Goal: Transaction & Acquisition: Purchase product/service

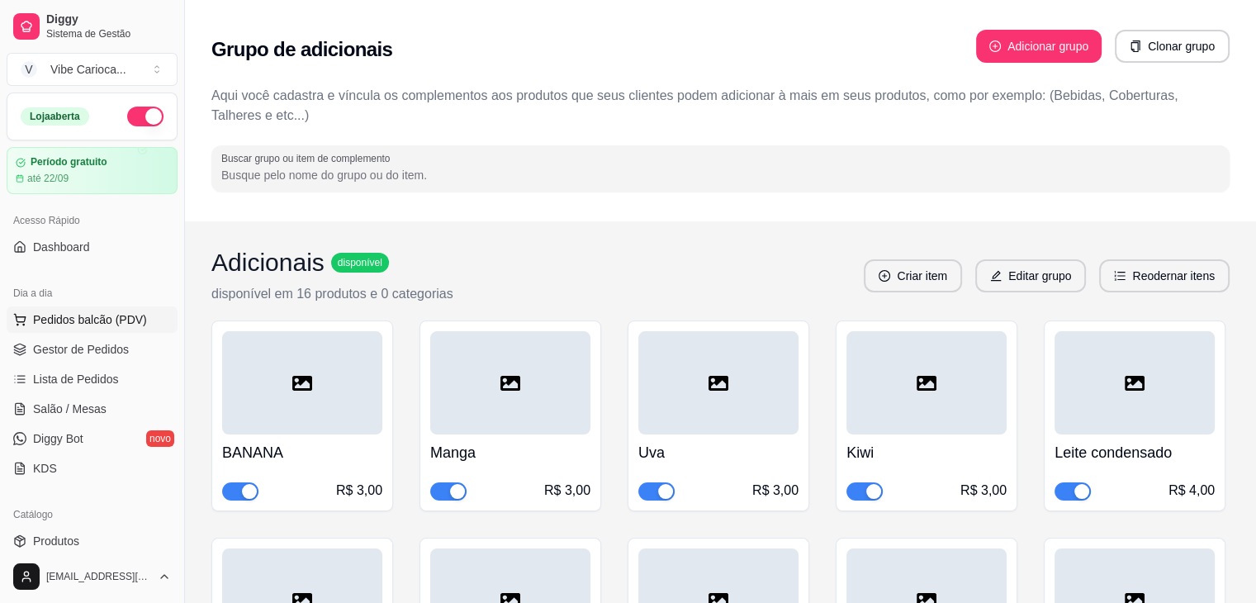
click at [121, 309] on button "Pedidos balcão (PDV)" at bounding box center [92, 319] width 171 height 26
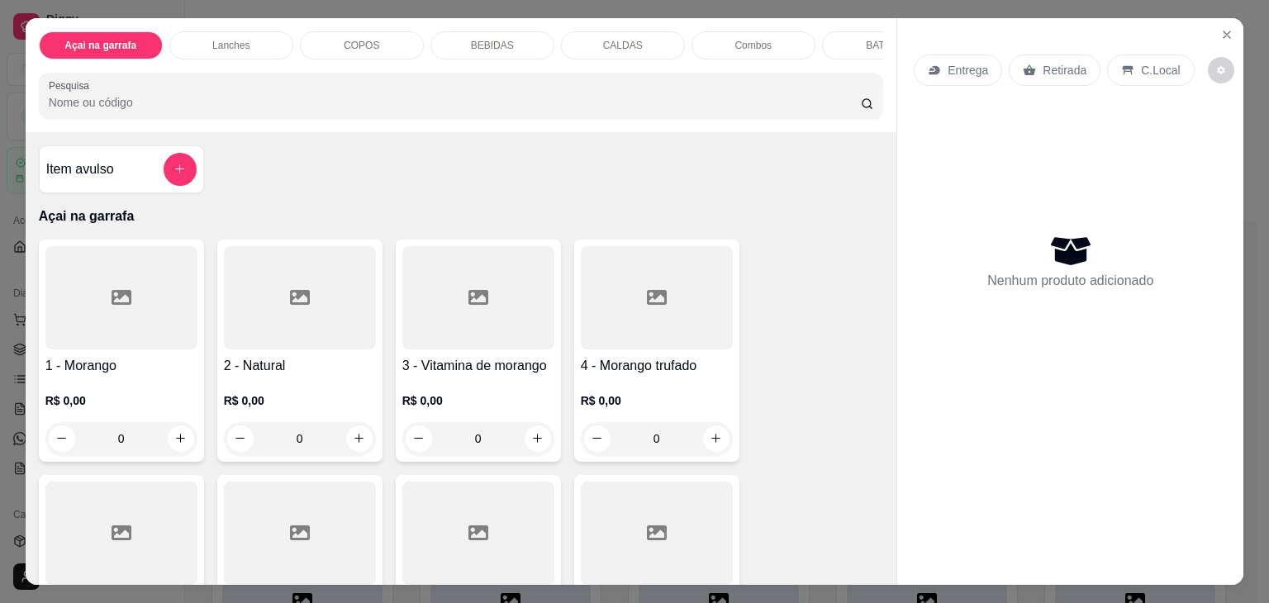
click at [338, 49] on div "COPOS" at bounding box center [362, 45] width 124 height 28
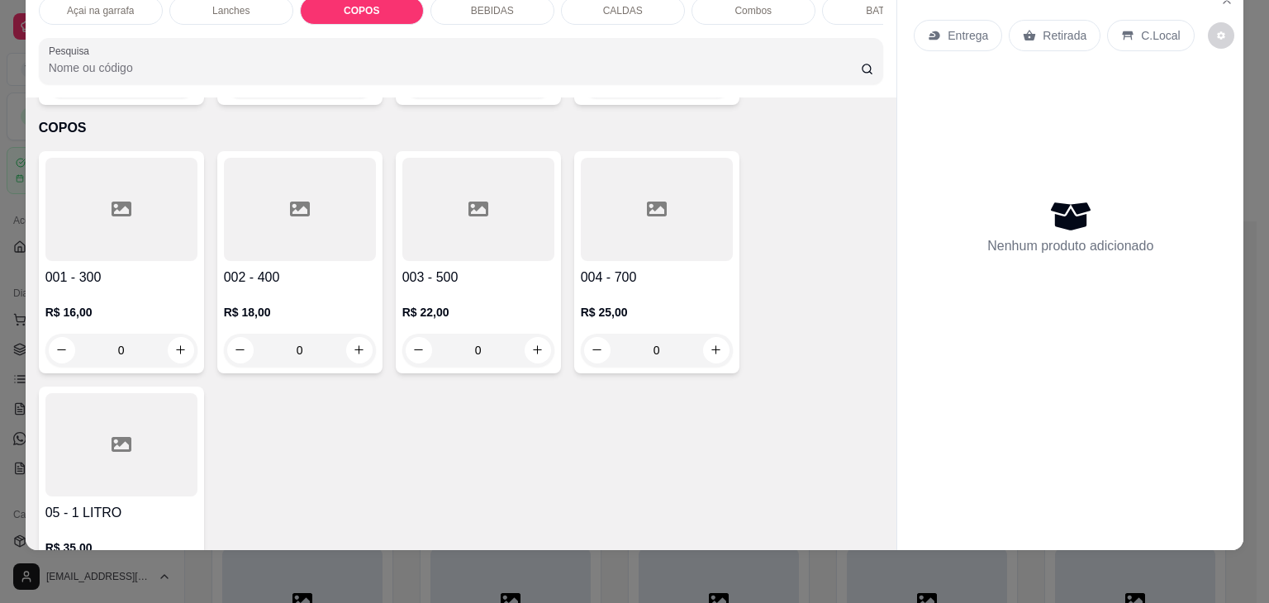
click at [491, 268] on h4 "003 - 500" at bounding box center [478, 278] width 152 height 20
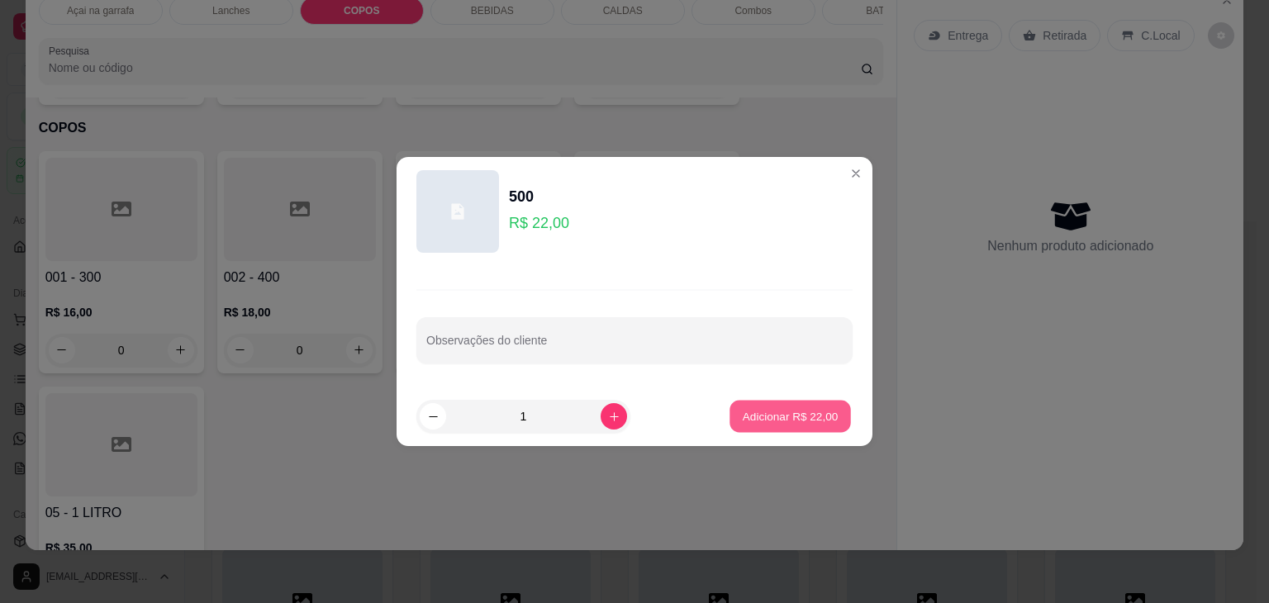
click at [826, 430] on button "Adicionar R$ 22,00" at bounding box center [789, 417] width 121 height 32
type input "1"
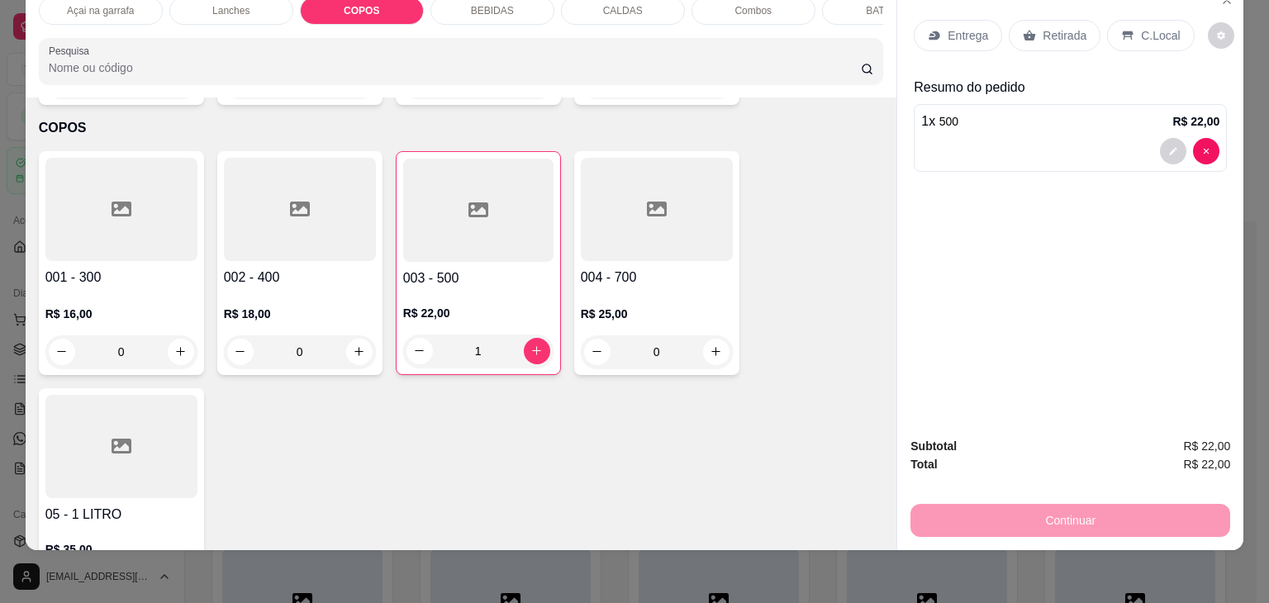
click at [1141, 27] on p "C.Local" at bounding box center [1160, 35] width 39 height 17
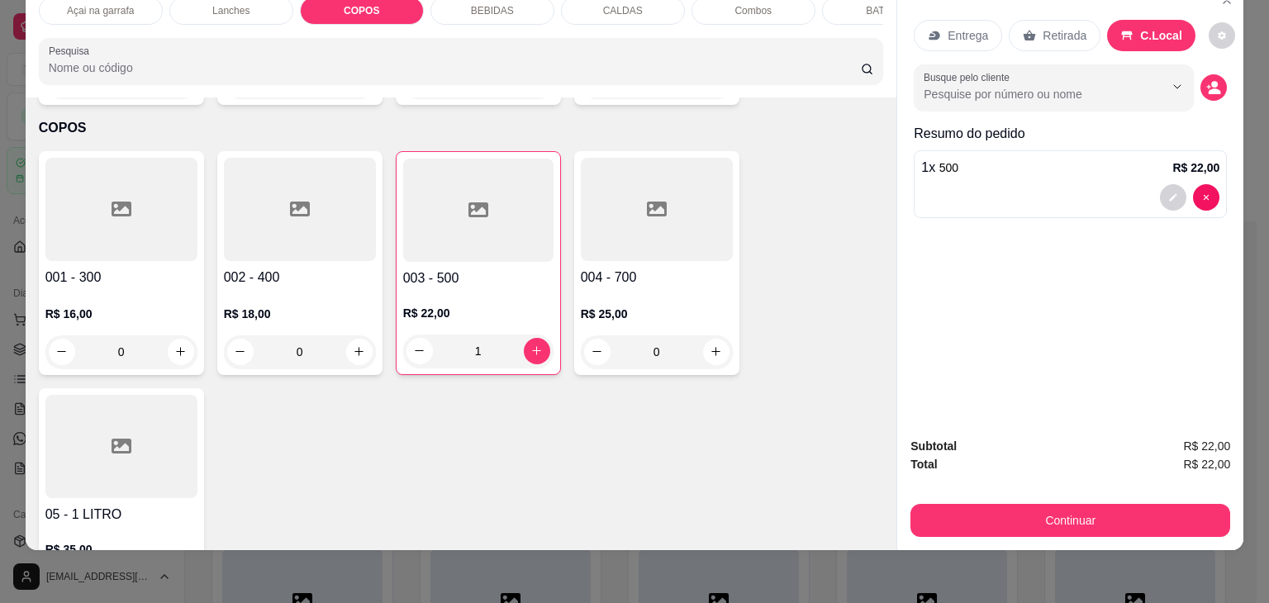
drag, startPoint x: 1071, startPoint y: 492, endPoint x: 1064, endPoint y: 506, distance: 15.9
click at [1064, 506] on div "Continuar" at bounding box center [1070, 518] width 320 height 37
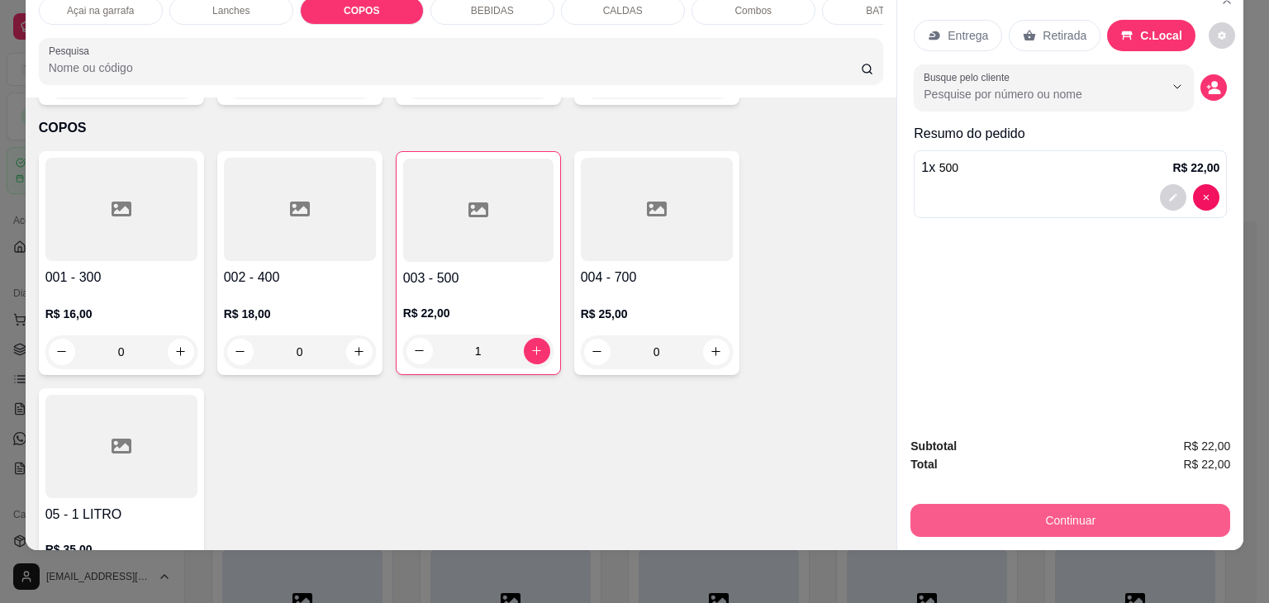
click at [1051, 517] on button "Continuar" at bounding box center [1070, 520] width 320 height 33
click at [1000, 512] on button "Continuar" at bounding box center [1070, 521] width 310 height 32
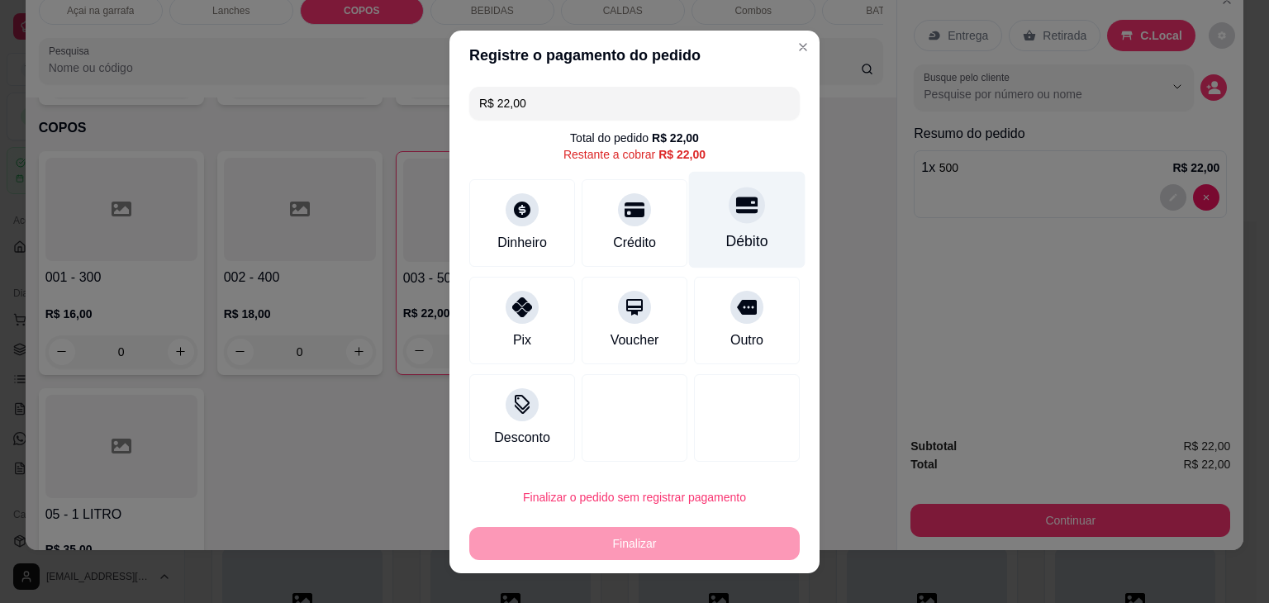
click at [737, 219] on div at bounding box center [747, 205] width 36 height 36
type input "R$ 0,00"
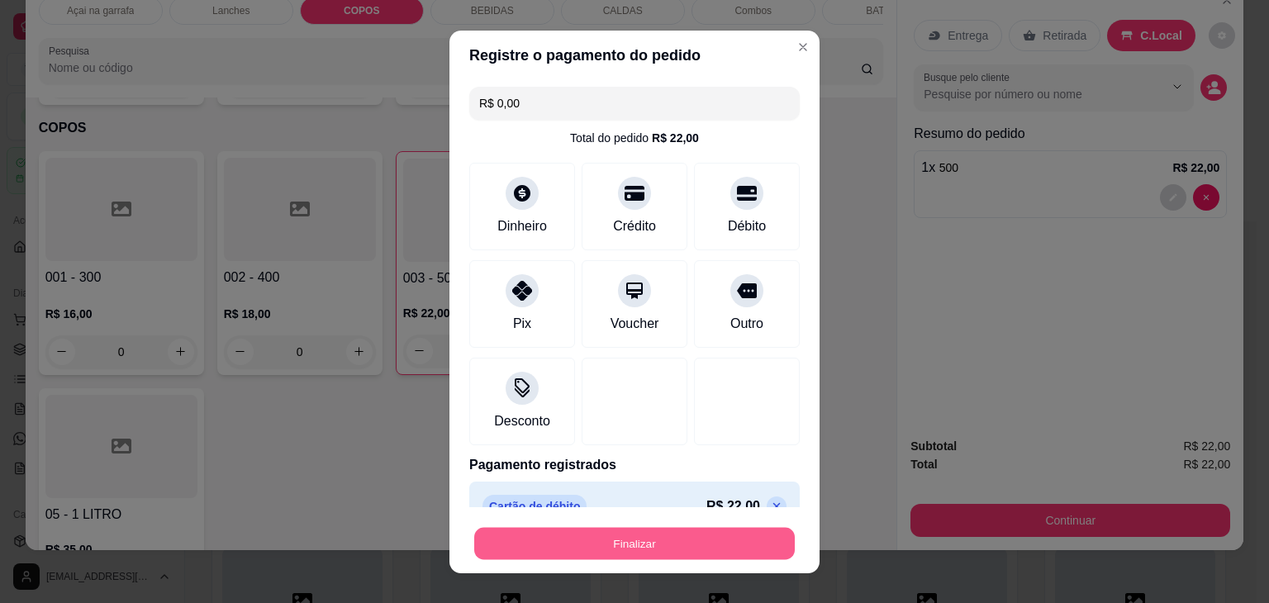
click at [659, 547] on button "Finalizar" at bounding box center [634, 543] width 321 height 32
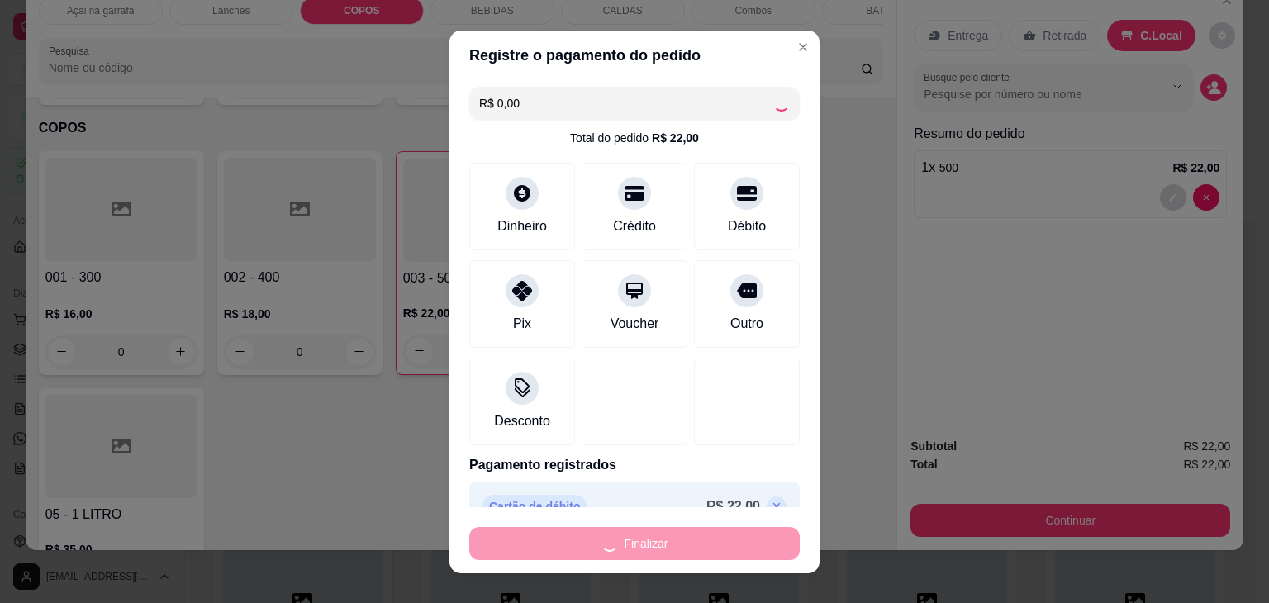
type input "0"
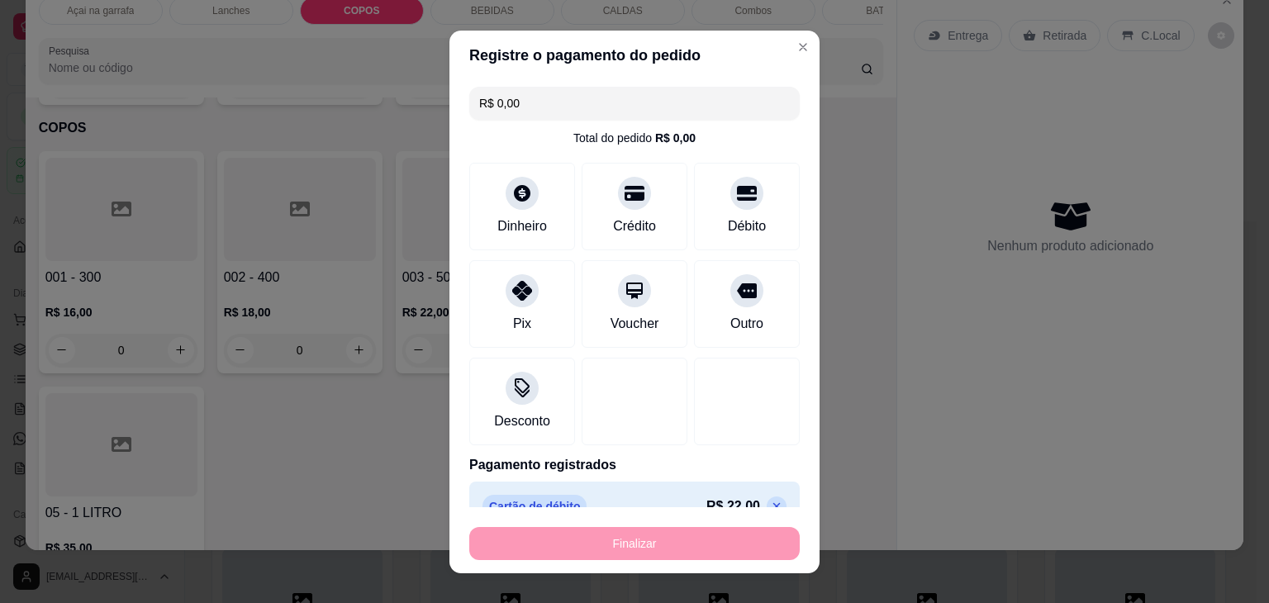
type input "-R$ 22,00"
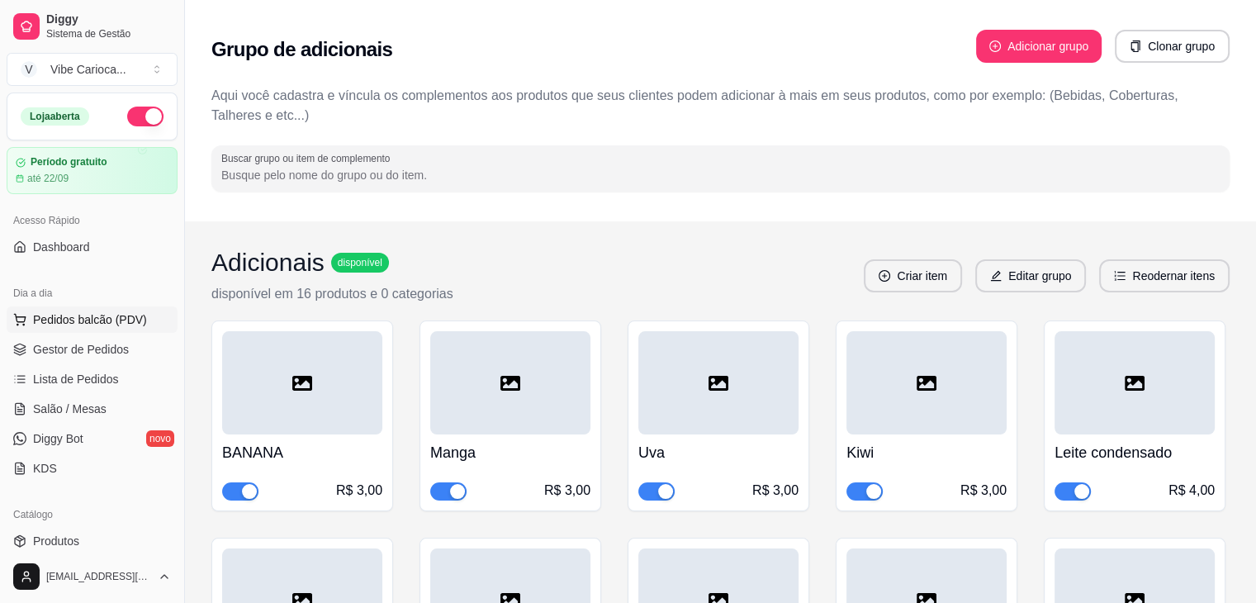
click at [107, 322] on span "Pedidos balcão (PDV)" at bounding box center [90, 319] width 114 height 17
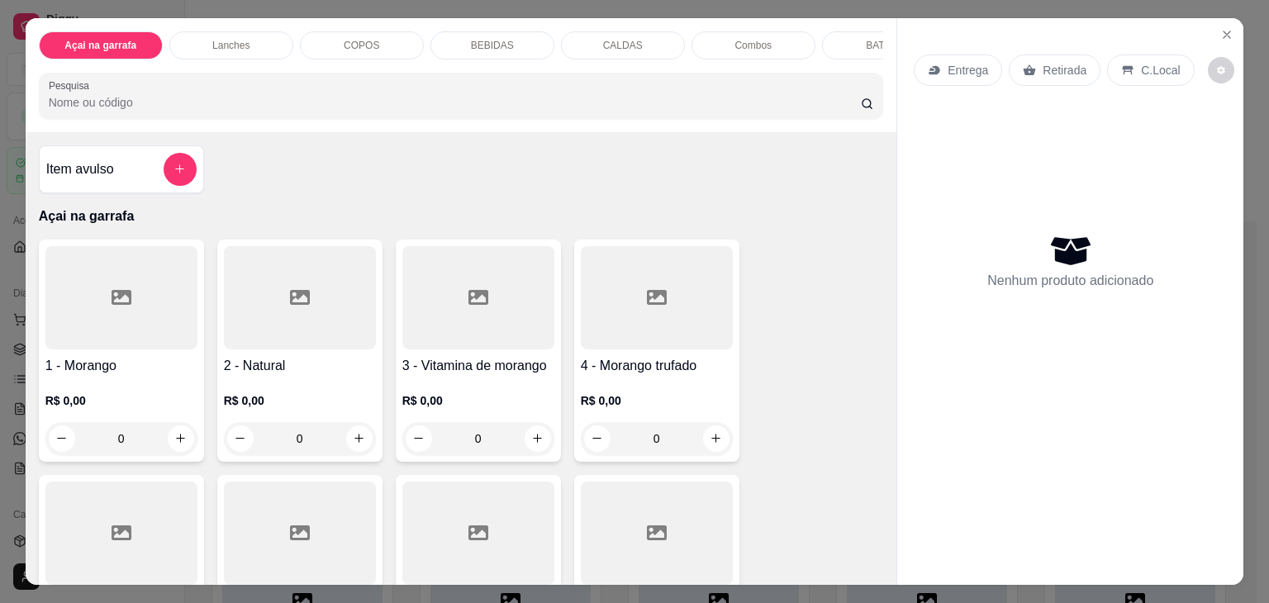
click at [371, 36] on div "COPOS" at bounding box center [362, 45] width 124 height 28
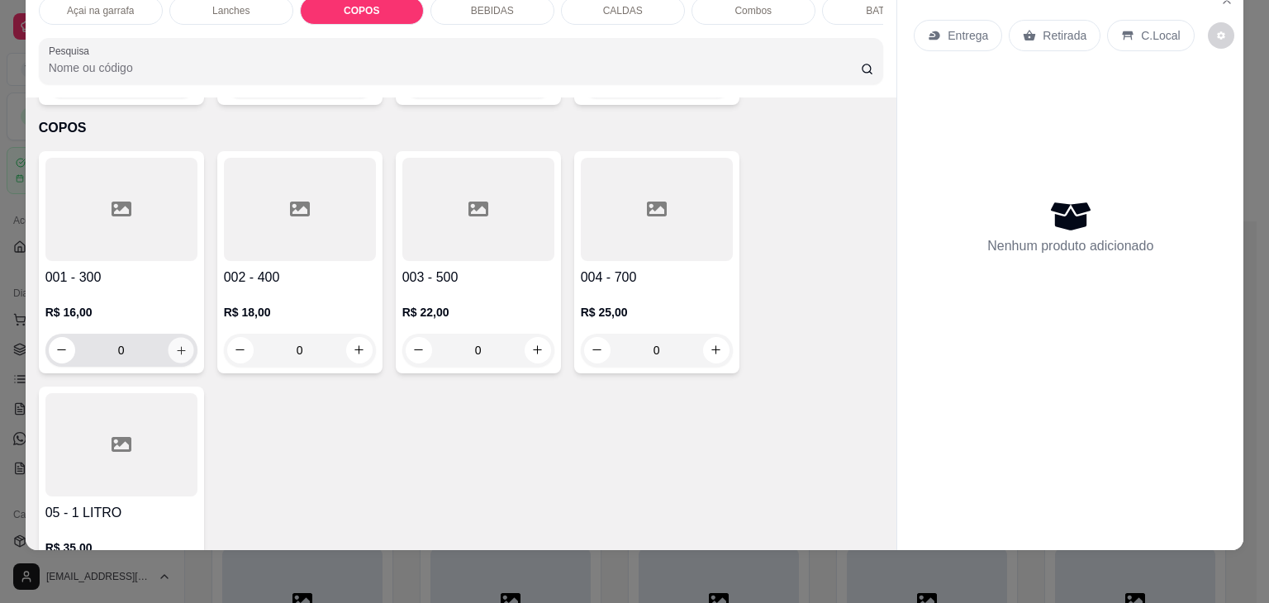
click at [168, 337] on button "increase-product-quantity" at bounding box center [181, 350] width 26 height 26
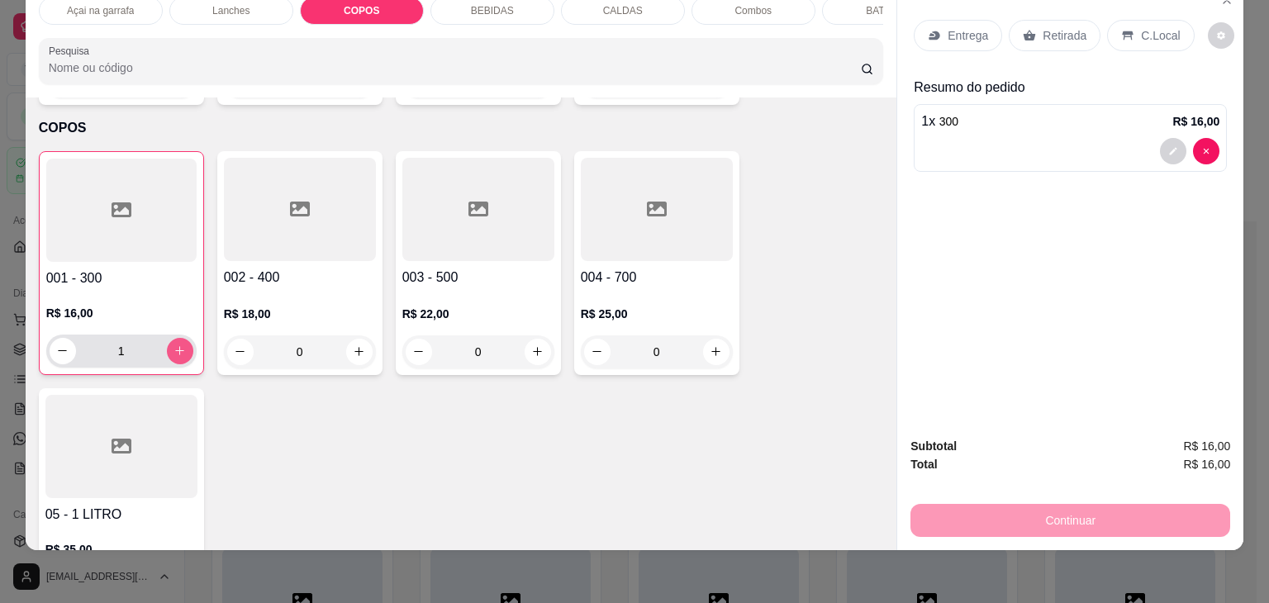
click at [173, 344] on icon "increase-product-quantity" at bounding box center [179, 350] width 12 height 12
click at [173, 345] on icon "increase-product-quantity" at bounding box center [179, 351] width 12 height 12
type input "3"
click at [1141, 27] on p "C.Local" at bounding box center [1160, 35] width 39 height 17
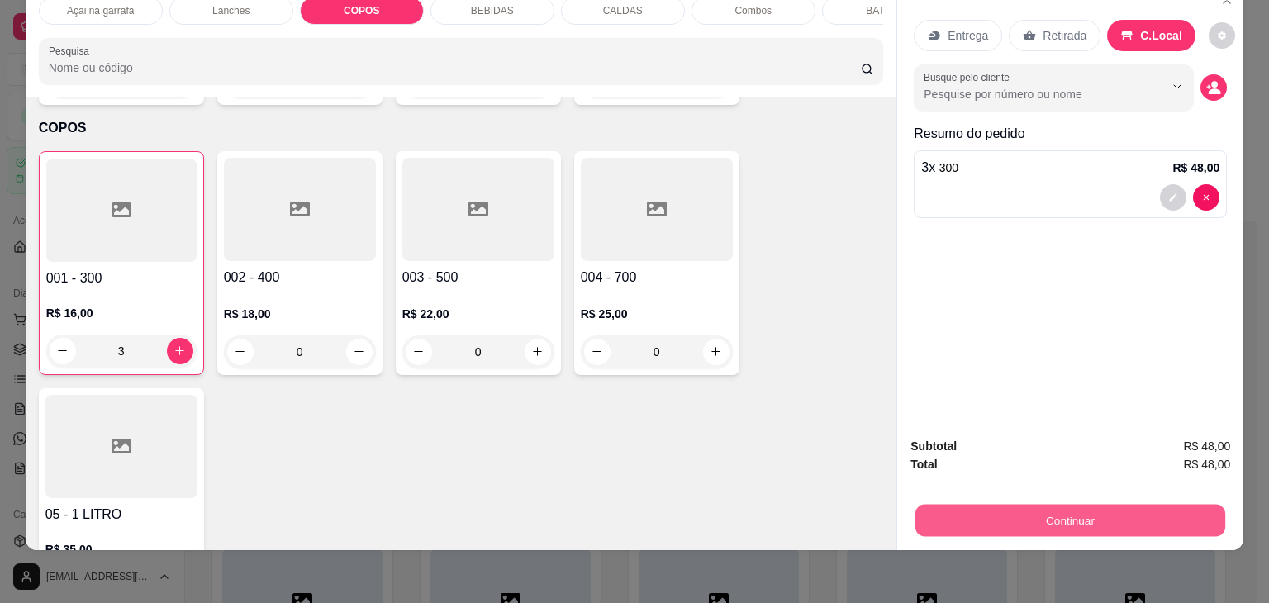
click at [1001, 514] on button "Continuar" at bounding box center [1070, 521] width 310 height 32
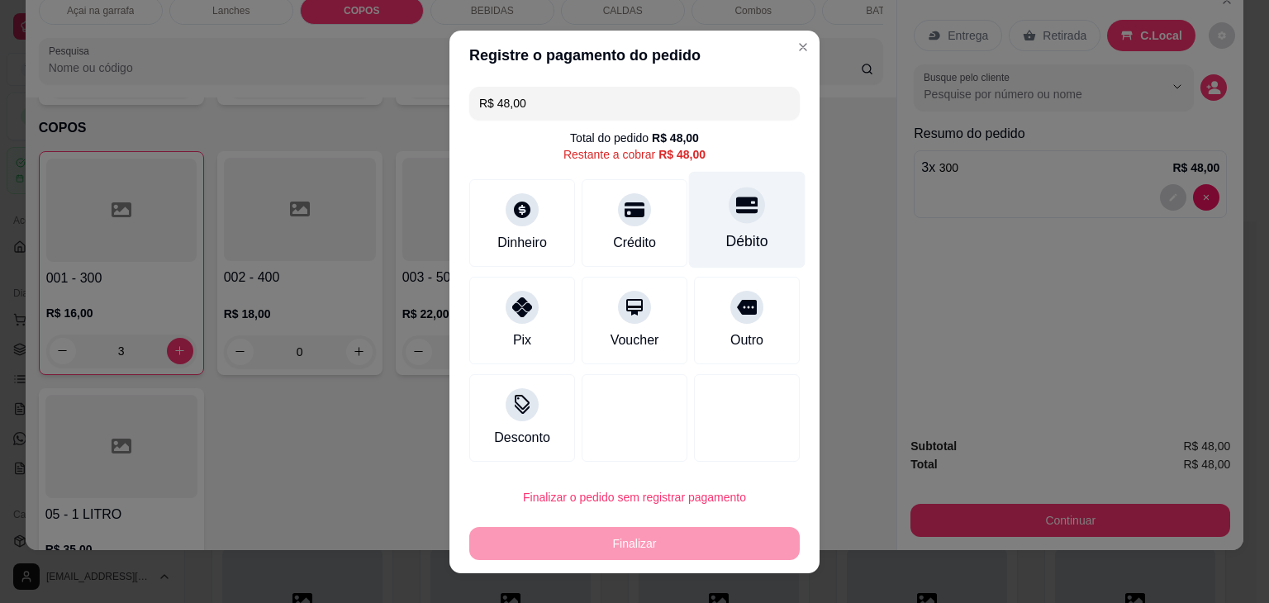
click at [740, 221] on div "Débito" at bounding box center [747, 219] width 116 height 97
type input "R$ 0,00"
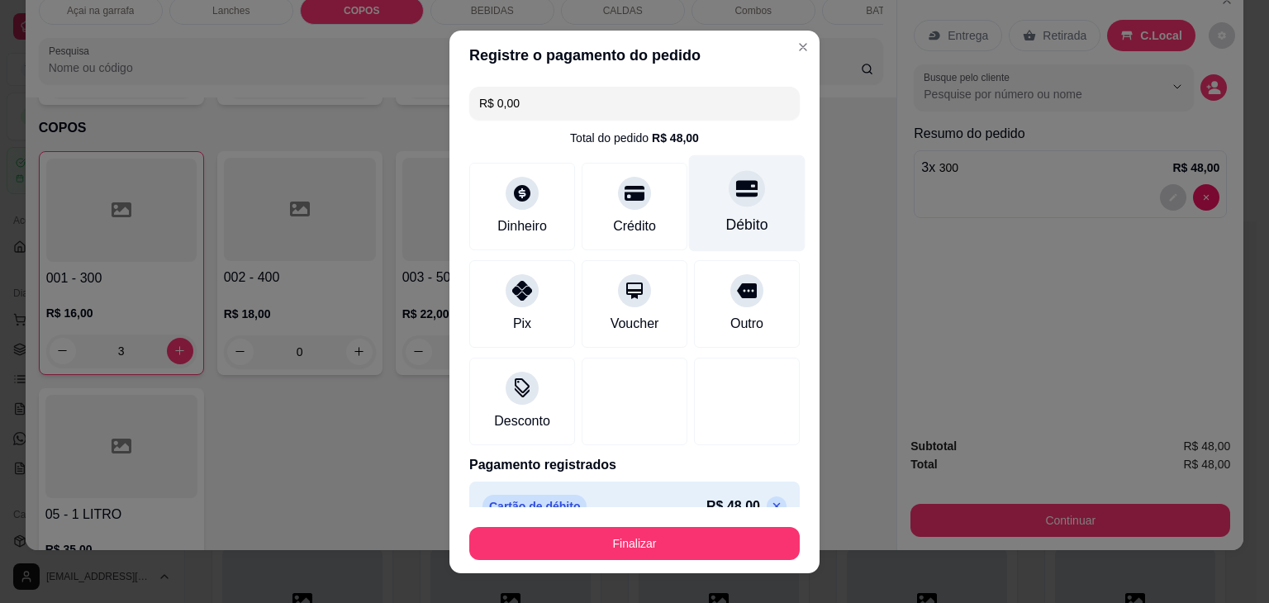
click at [726, 226] on div "Débito" at bounding box center [747, 224] width 42 height 21
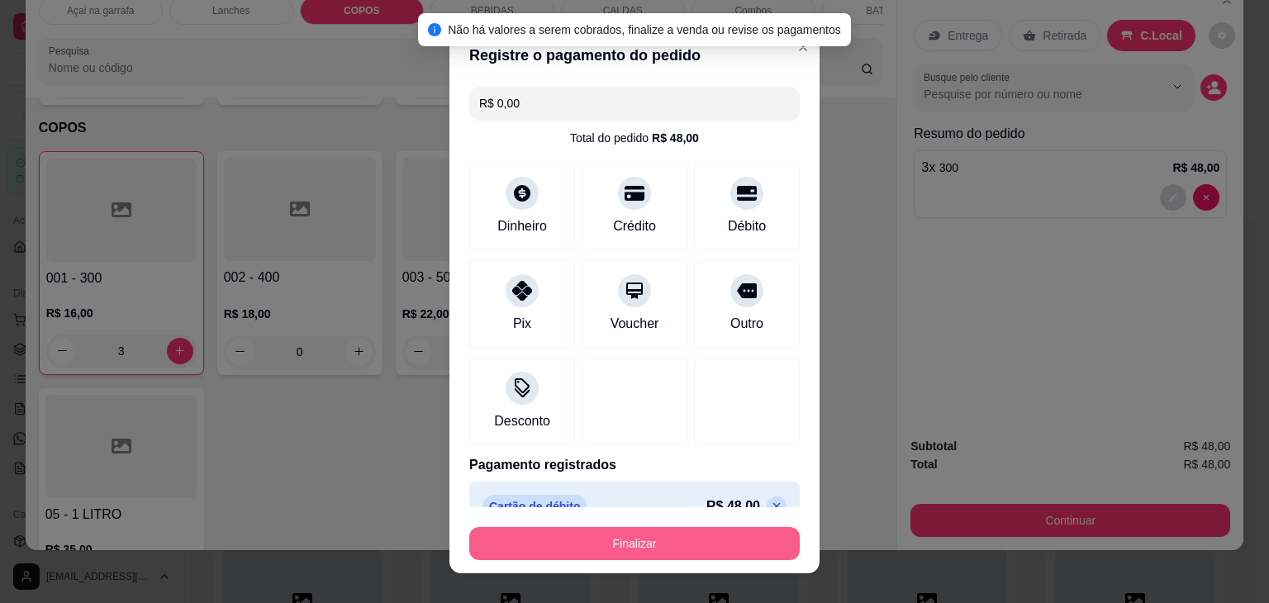
click at [639, 552] on button "Finalizar" at bounding box center [634, 543] width 330 height 33
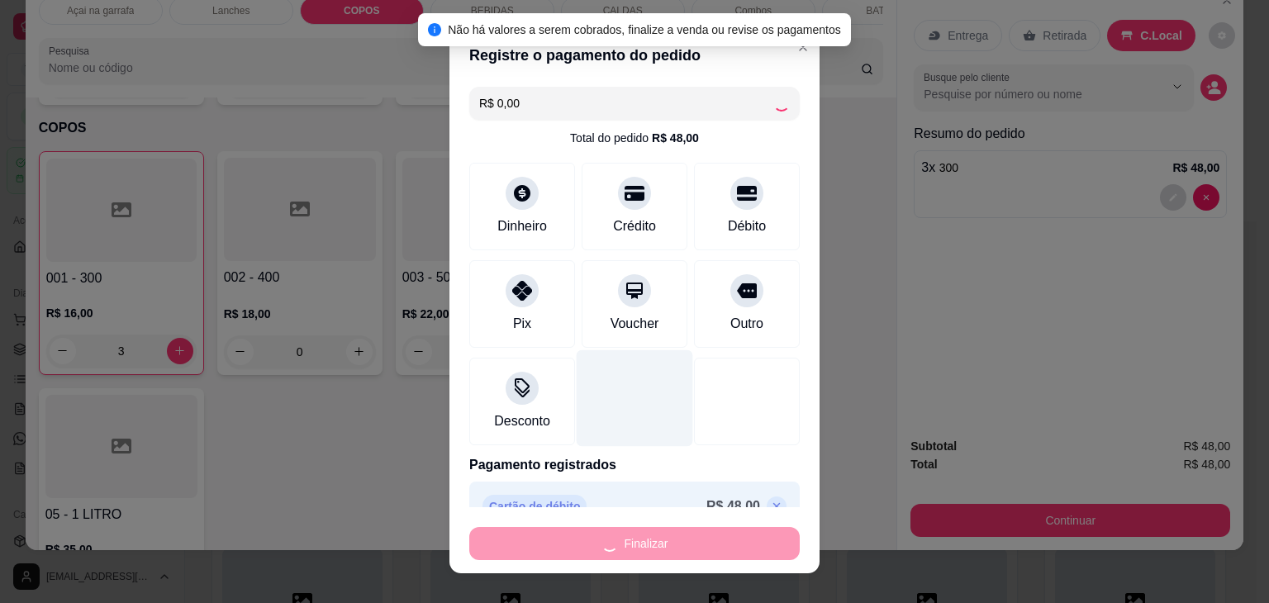
type input "0"
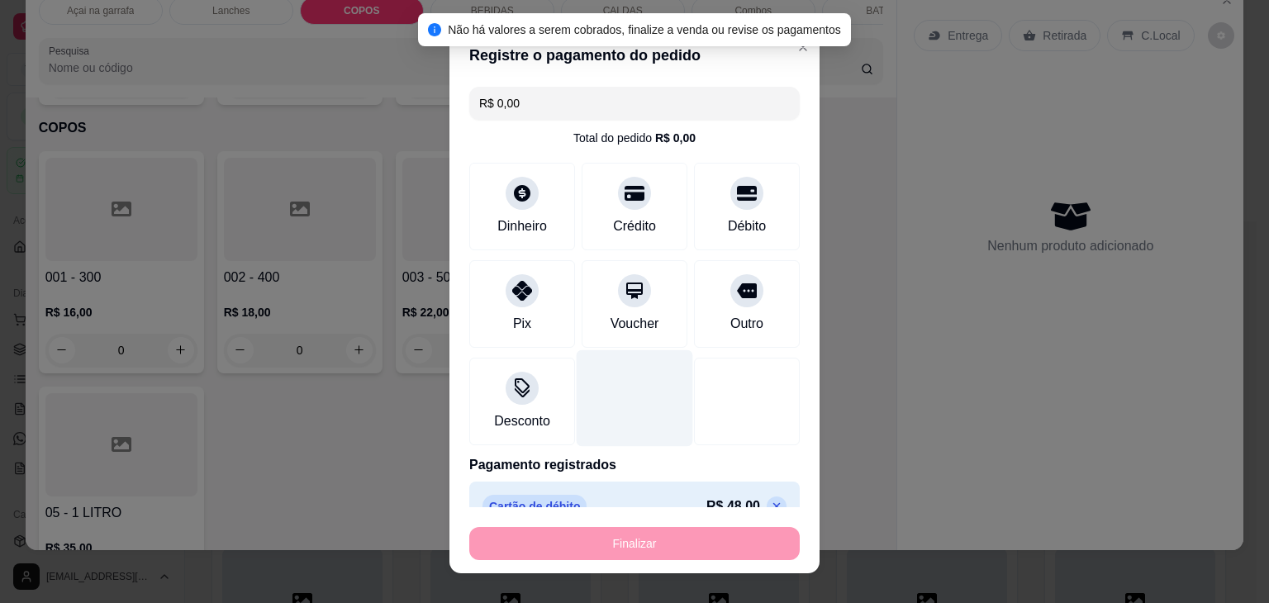
type input "-R$ 48,00"
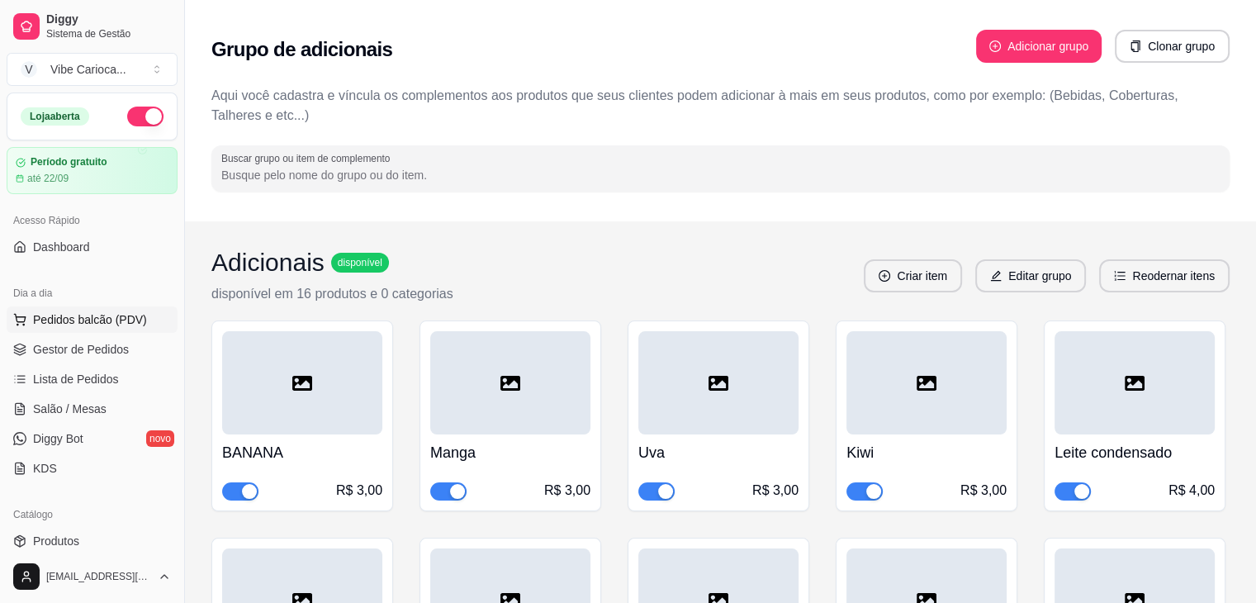
click at [86, 316] on span "Pedidos balcão (PDV)" at bounding box center [90, 319] width 114 height 17
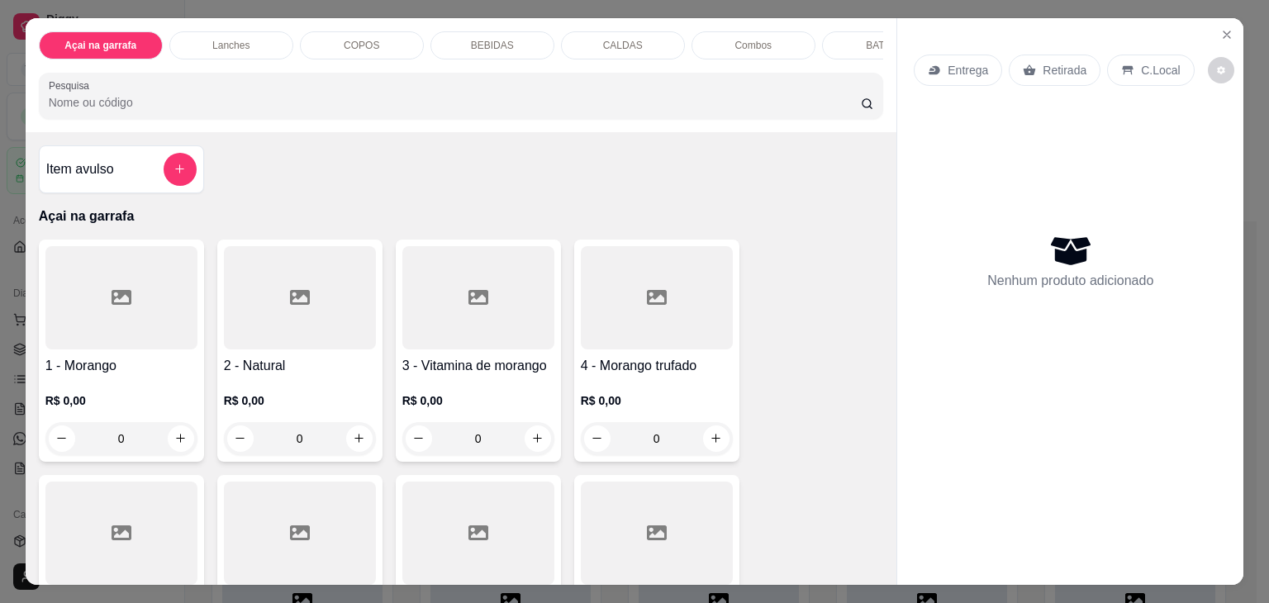
click at [355, 31] on div "COPOS" at bounding box center [362, 45] width 124 height 28
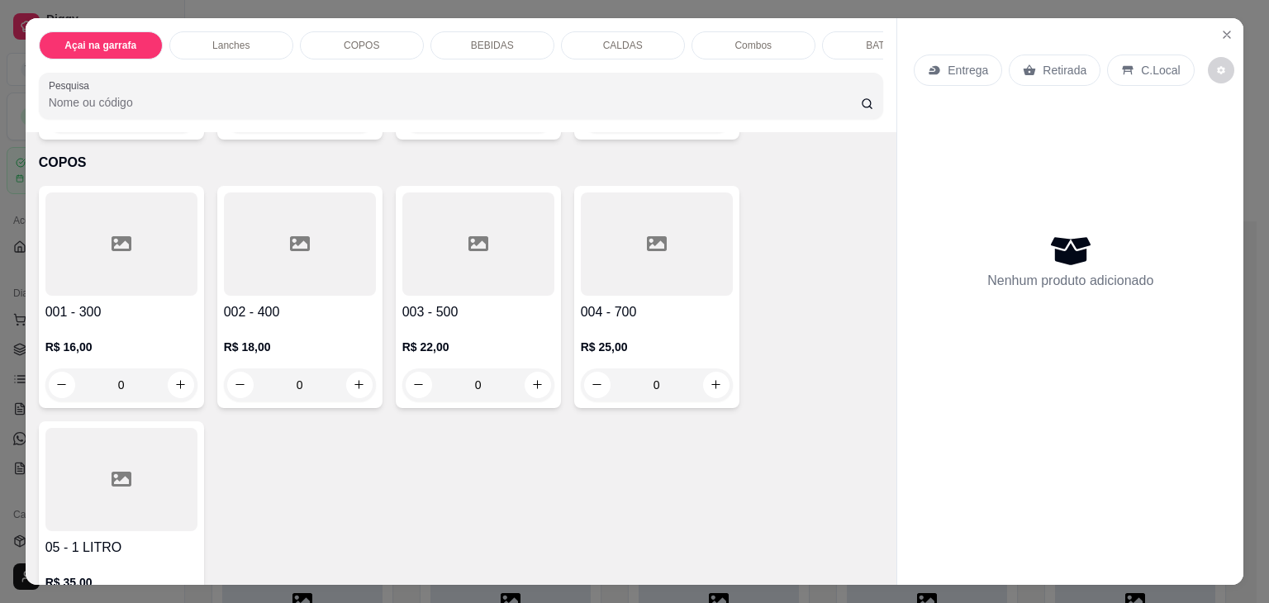
scroll to position [40, 0]
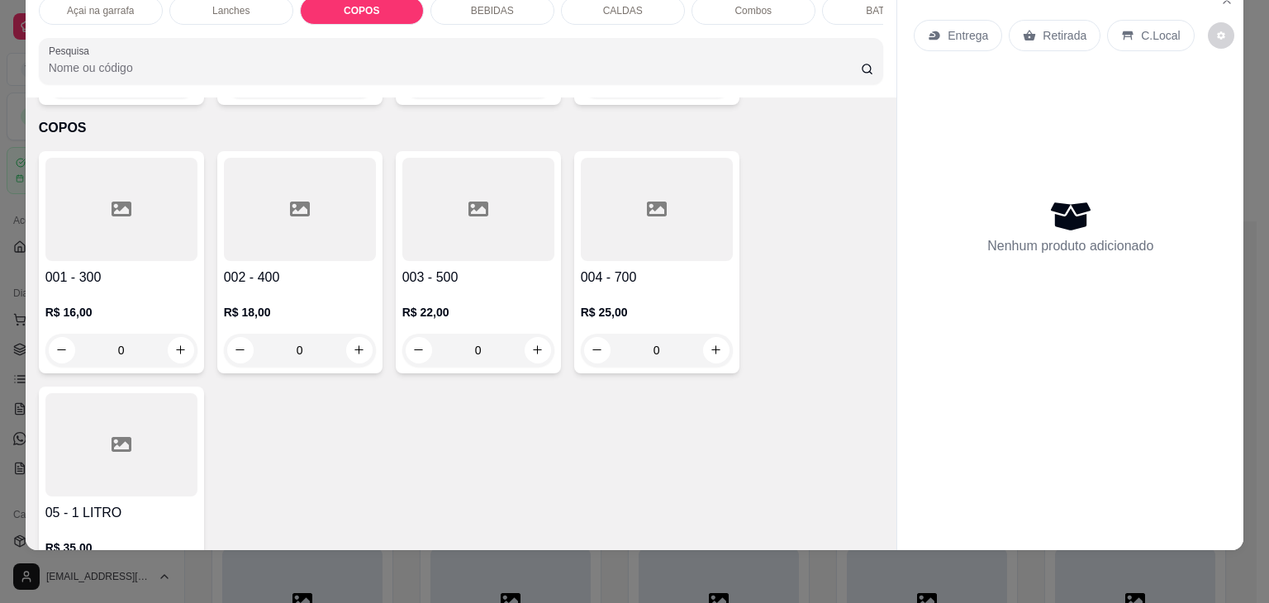
click at [112, 206] on div at bounding box center [121, 209] width 152 height 103
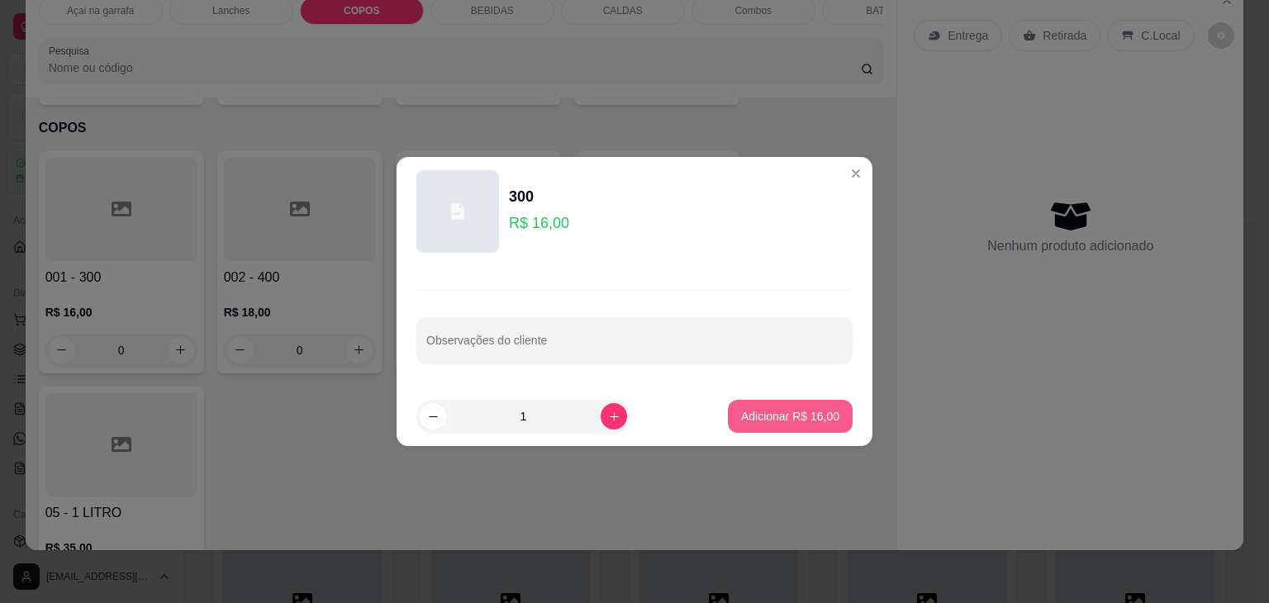
click at [800, 420] on p "Adicionar R$ 16,00" at bounding box center [790, 416] width 98 height 17
type input "1"
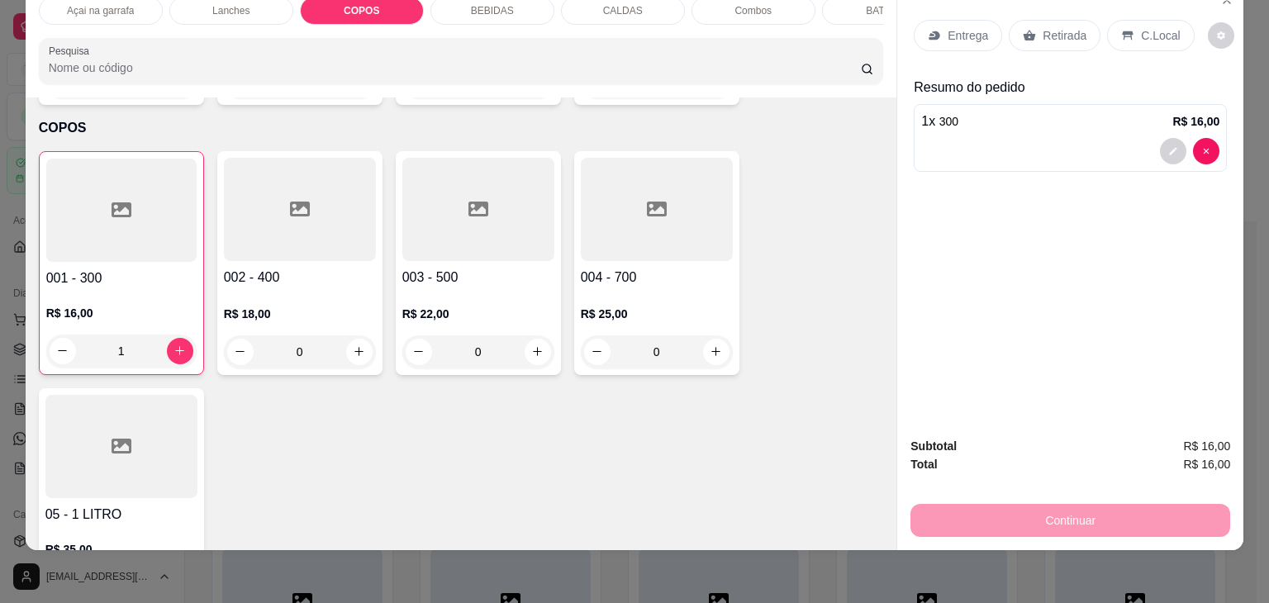
click at [1123, 29] on icon at bounding box center [1127, 35] width 13 height 13
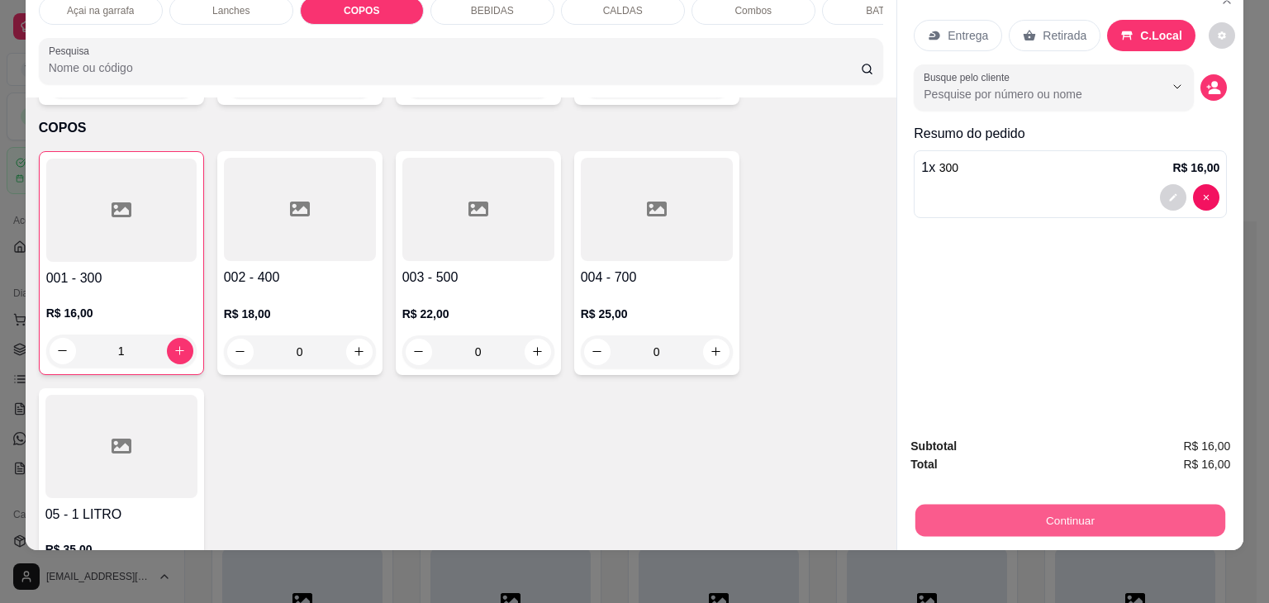
click at [1021, 510] on button "Continuar" at bounding box center [1070, 521] width 310 height 32
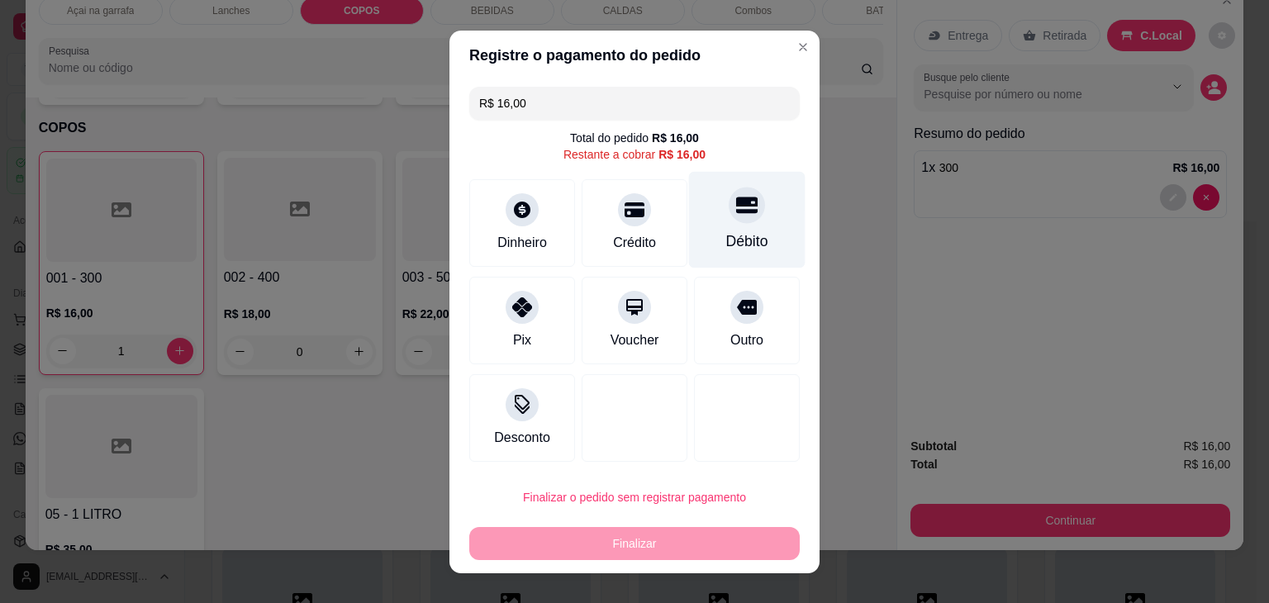
click at [736, 208] on icon at bounding box center [746, 204] width 21 height 21
type input "R$ 0,00"
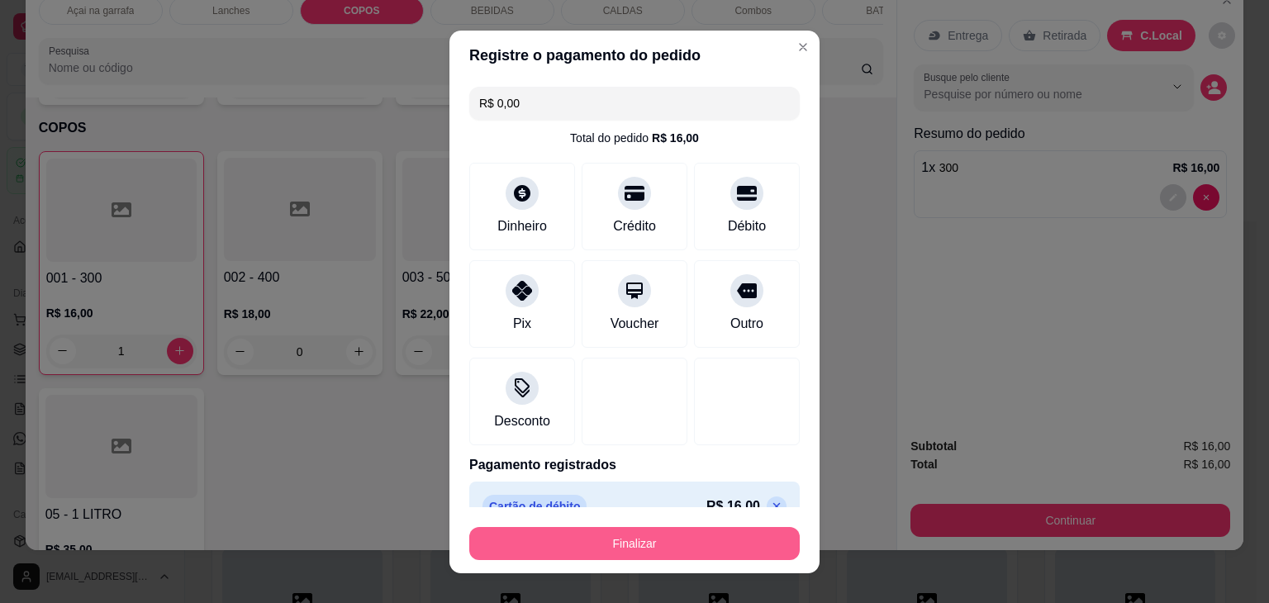
click at [677, 531] on button "Finalizar" at bounding box center [634, 543] width 330 height 33
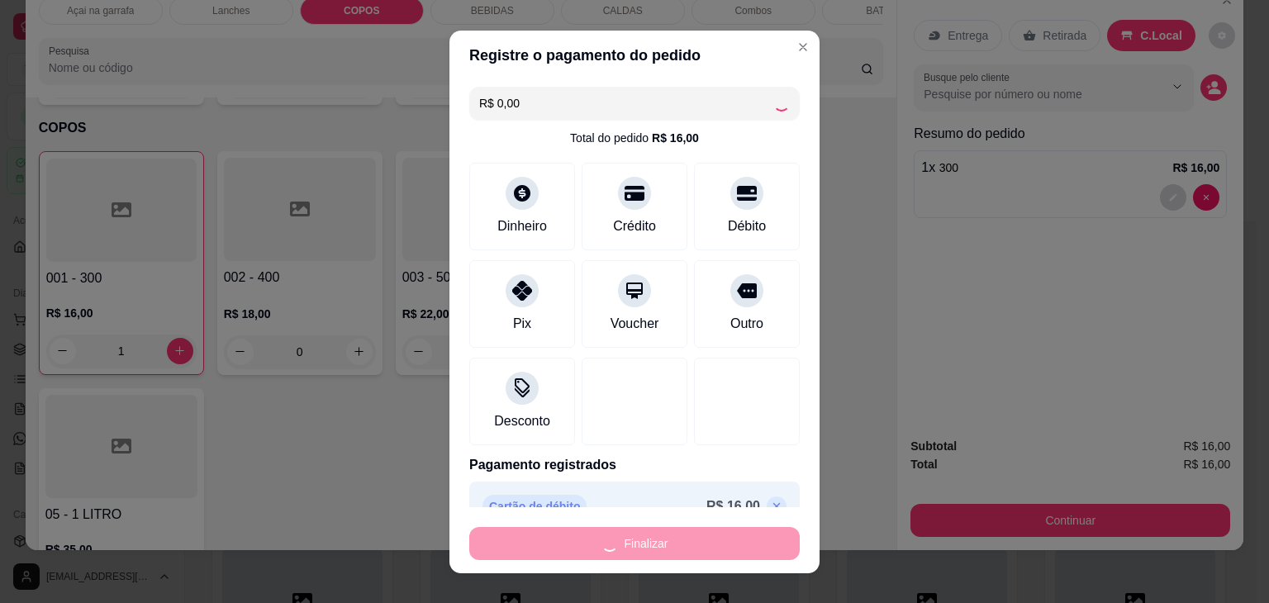
type input "0"
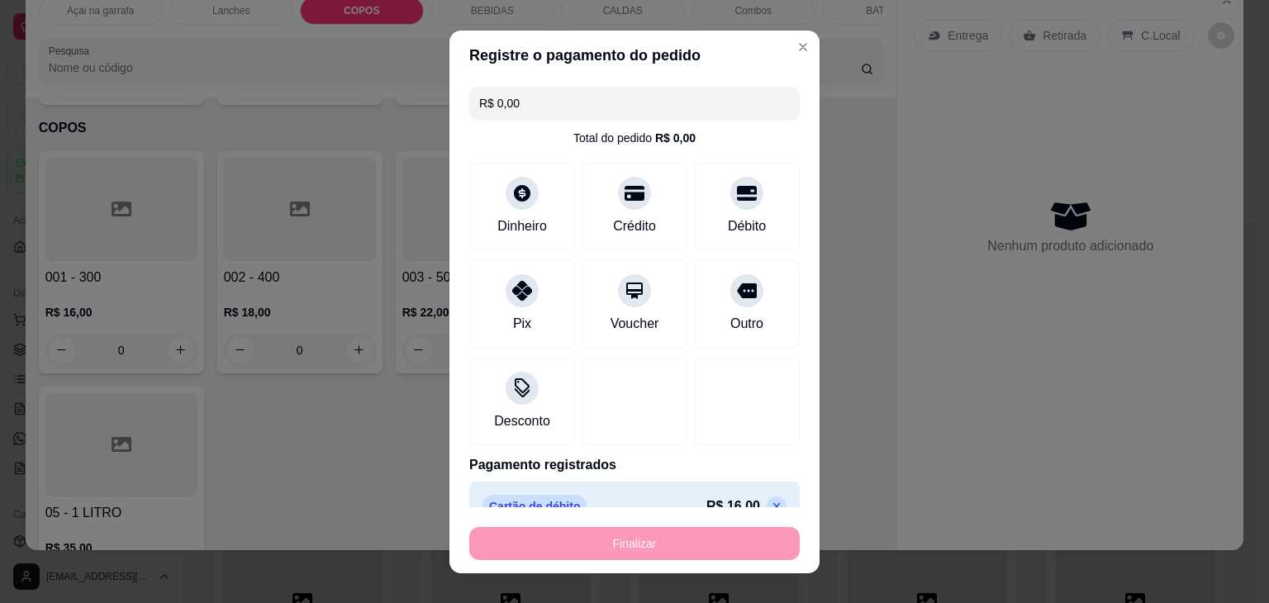
type input "-R$ 16,00"
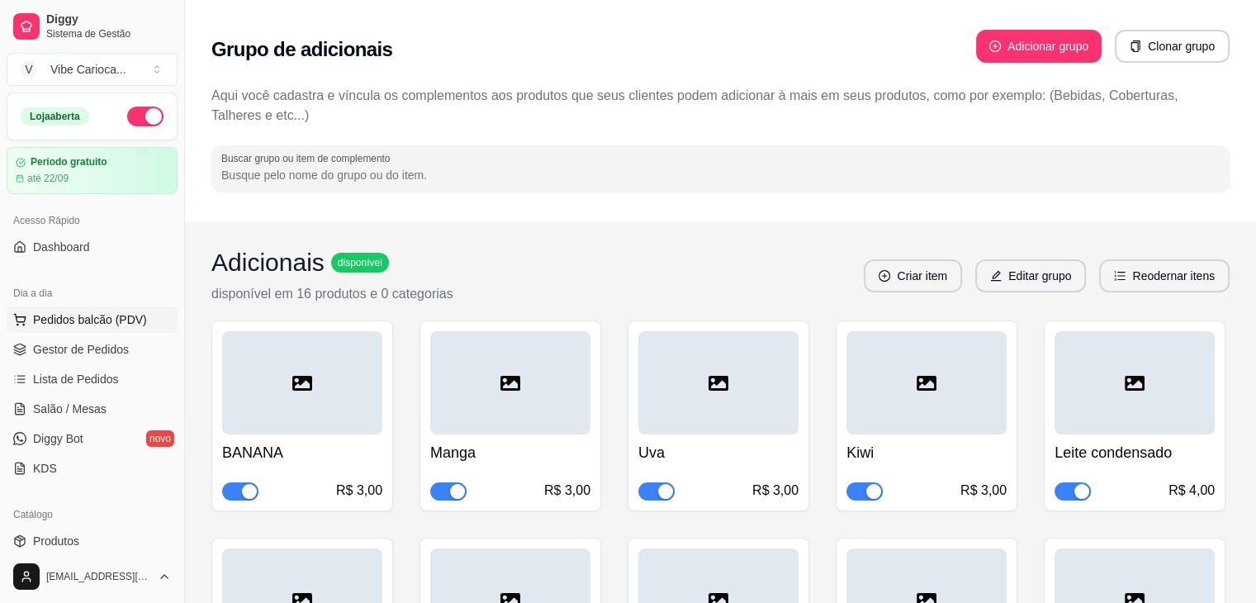
click at [112, 317] on span "Pedidos balcão (PDV)" at bounding box center [90, 319] width 114 height 17
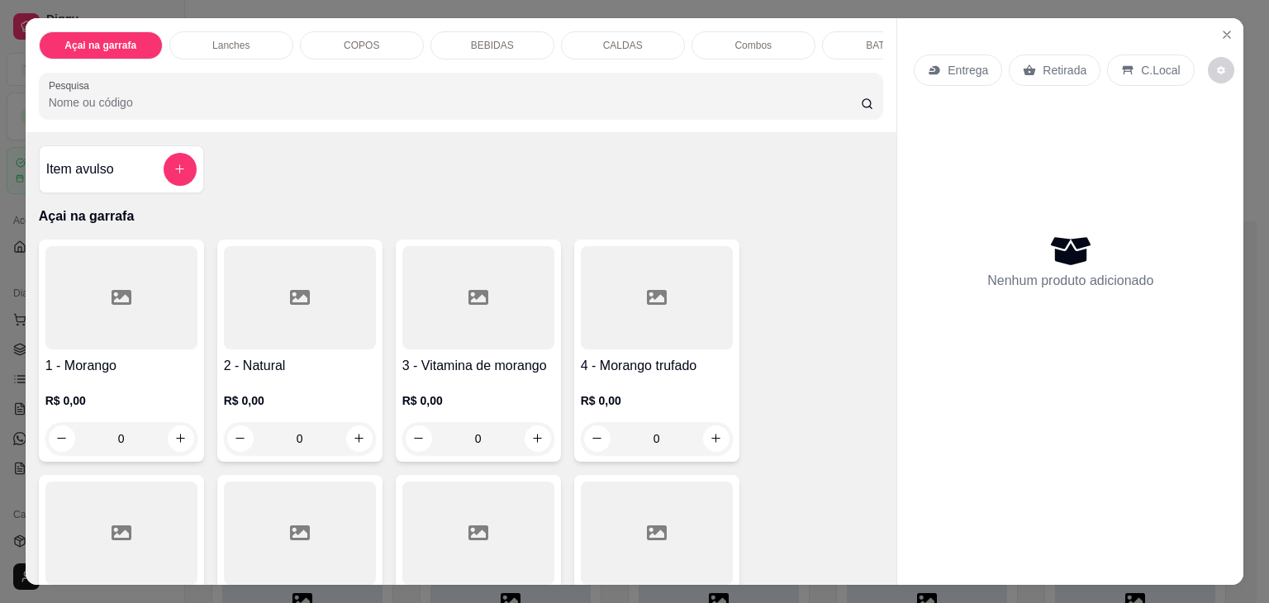
click at [358, 40] on p "COPOS" at bounding box center [362, 45] width 36 height 13
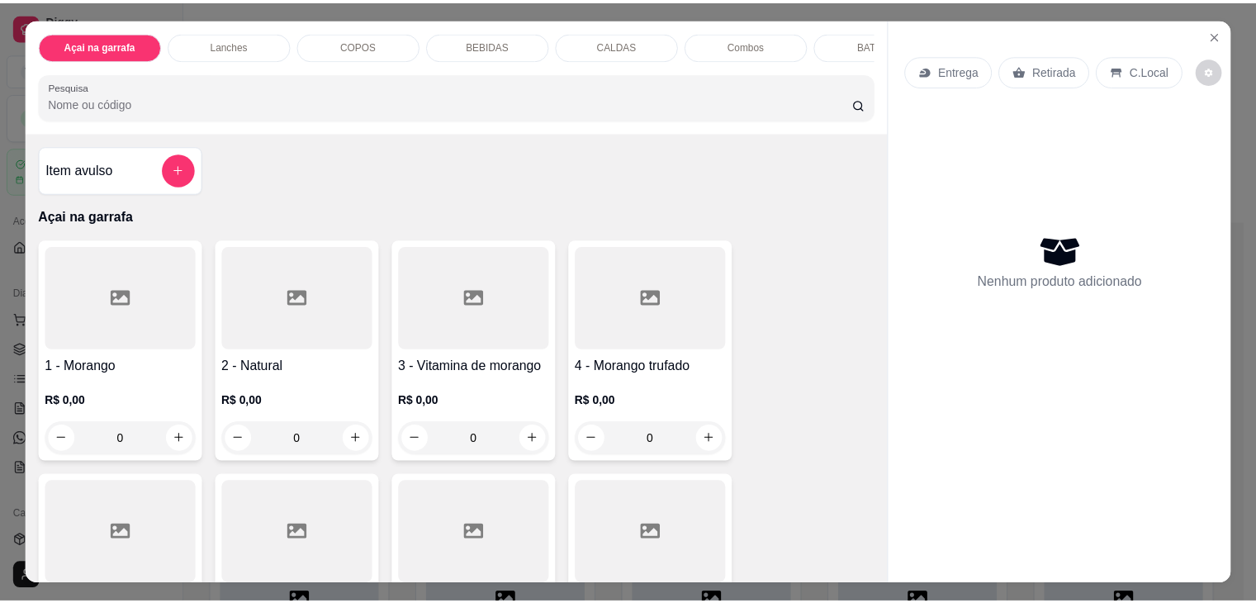
scroll to position [40, 0]
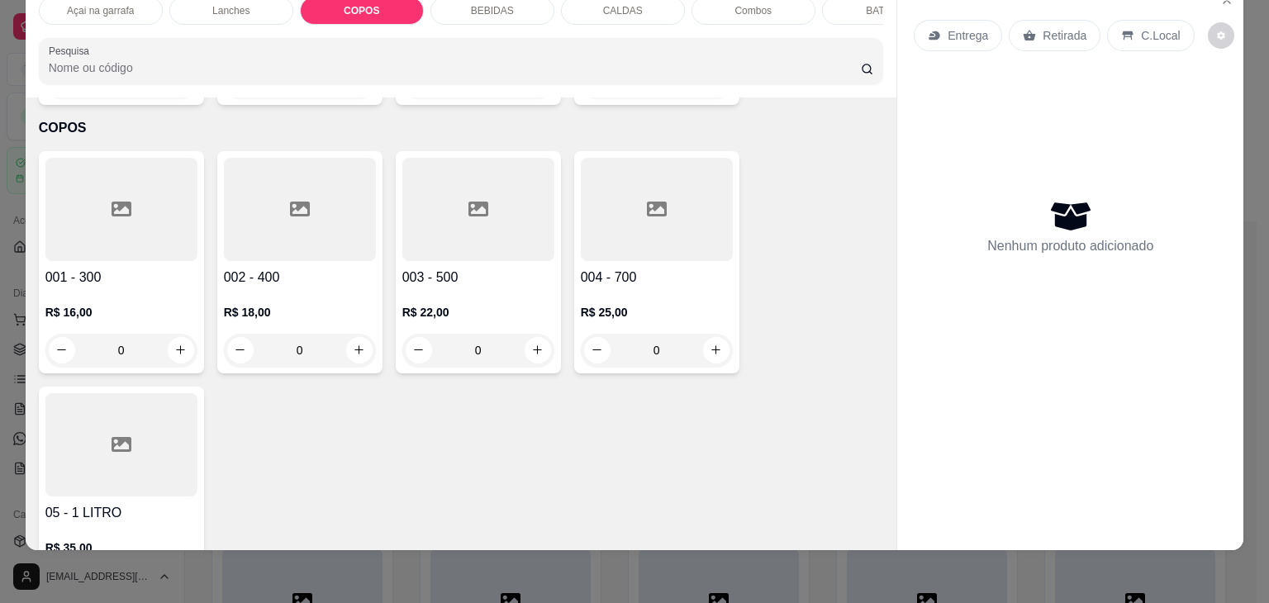
click at [97, 216] on div at bounding box center [121, 209] width 152 height 103
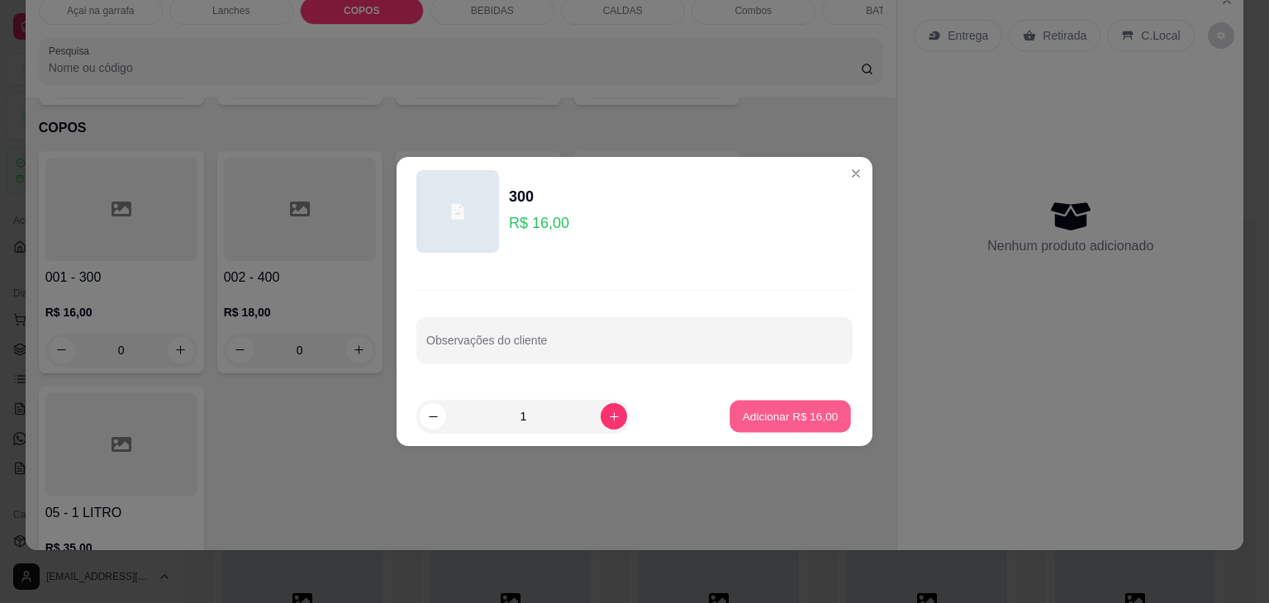
click at [743, 417] on p "Adicionar R$ 16,00" at bounding box center [791, 416] width 96 height 16
type input "1"
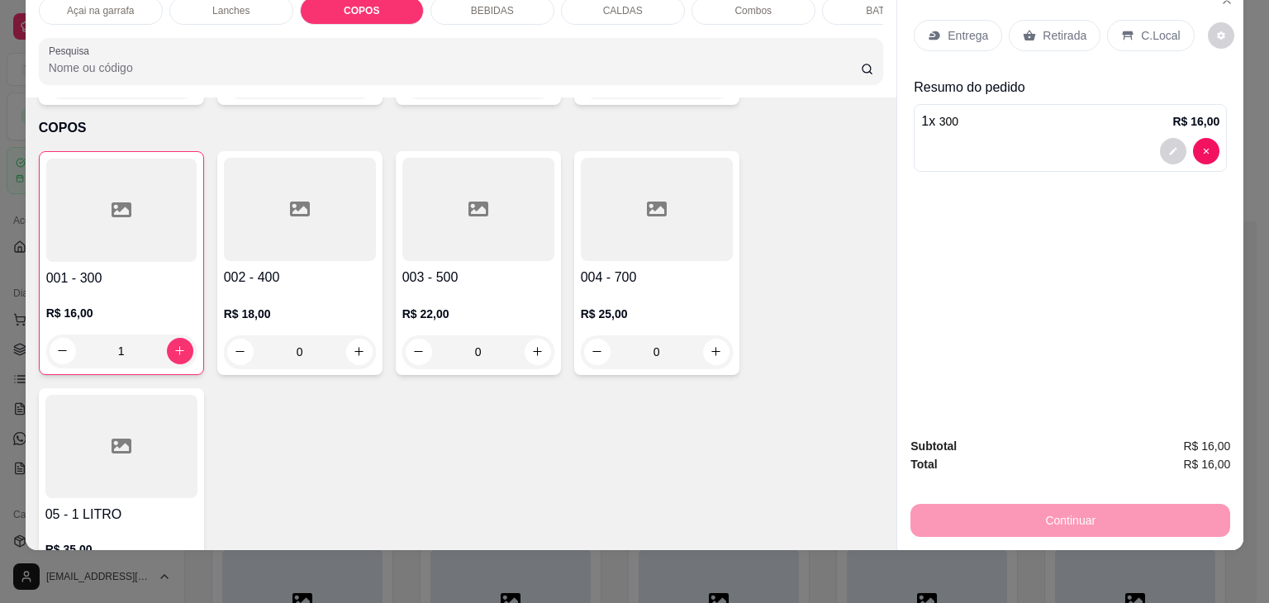
click at [1147, 27] on p "C.Local" at bounding box center [1160, 35] width 39 height 17
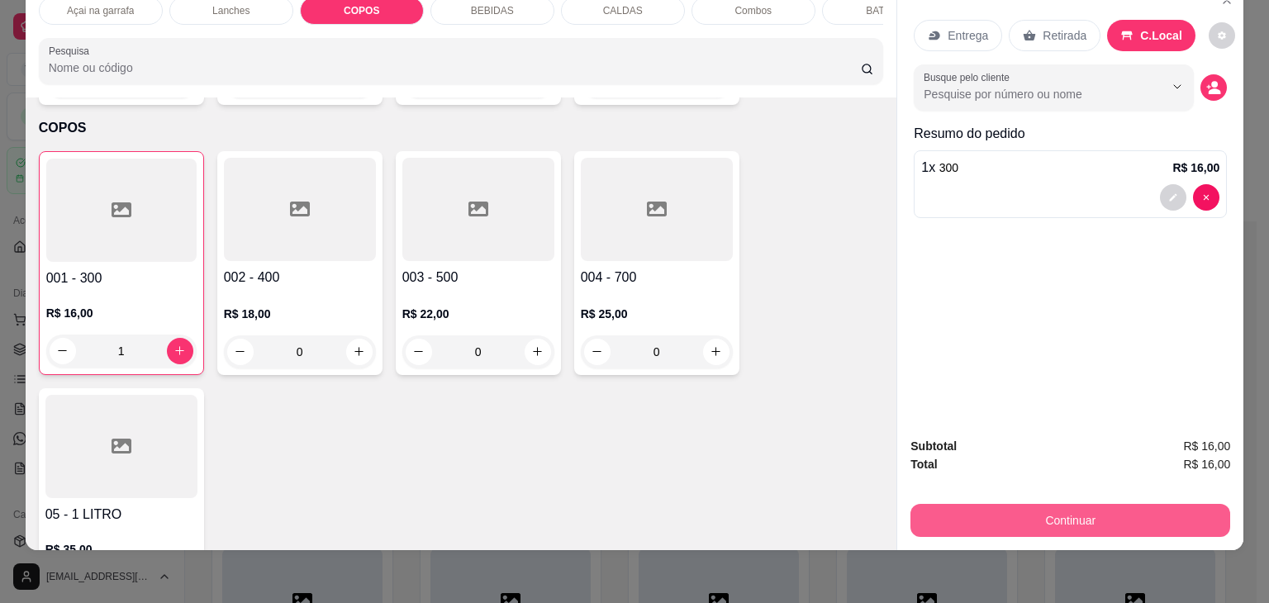
click at [1095, 504] on button "Continuar" at bounding box center [1070, 520] width 320 height 33
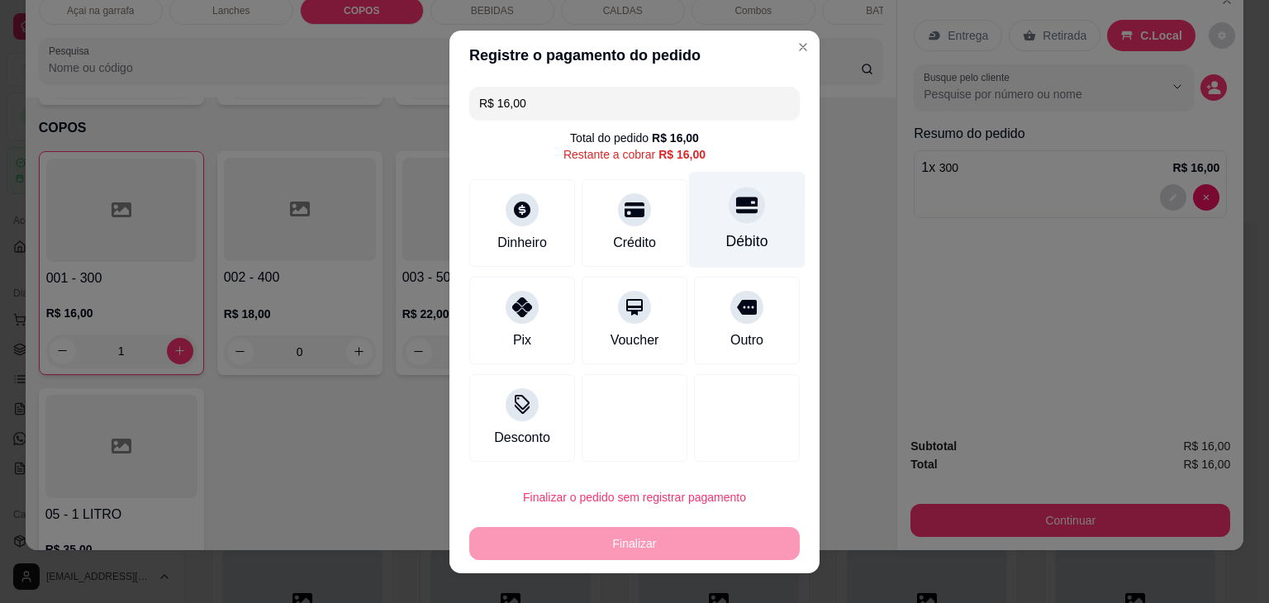
click at [753, 222] on div "Débito" at bounding box center [747, 219] width 116 height 97
type input "R$ 0,00"
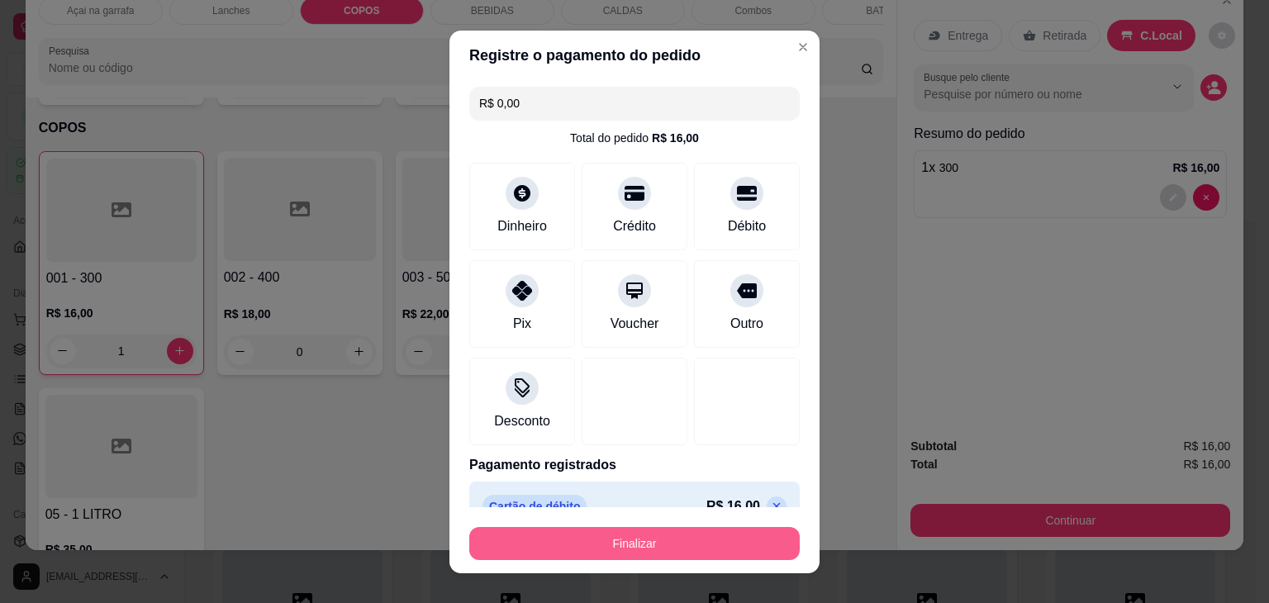
click at [666, 545] on button "Finalizar" at bounding box center [634, 543] width 330 height 33
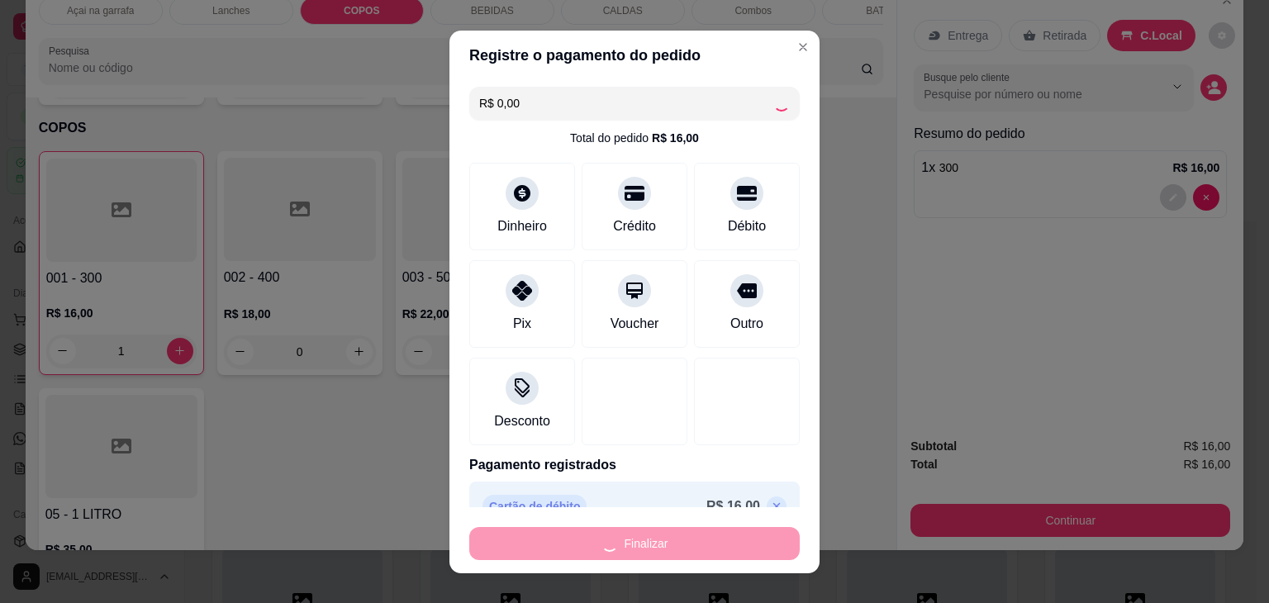
type input "0"
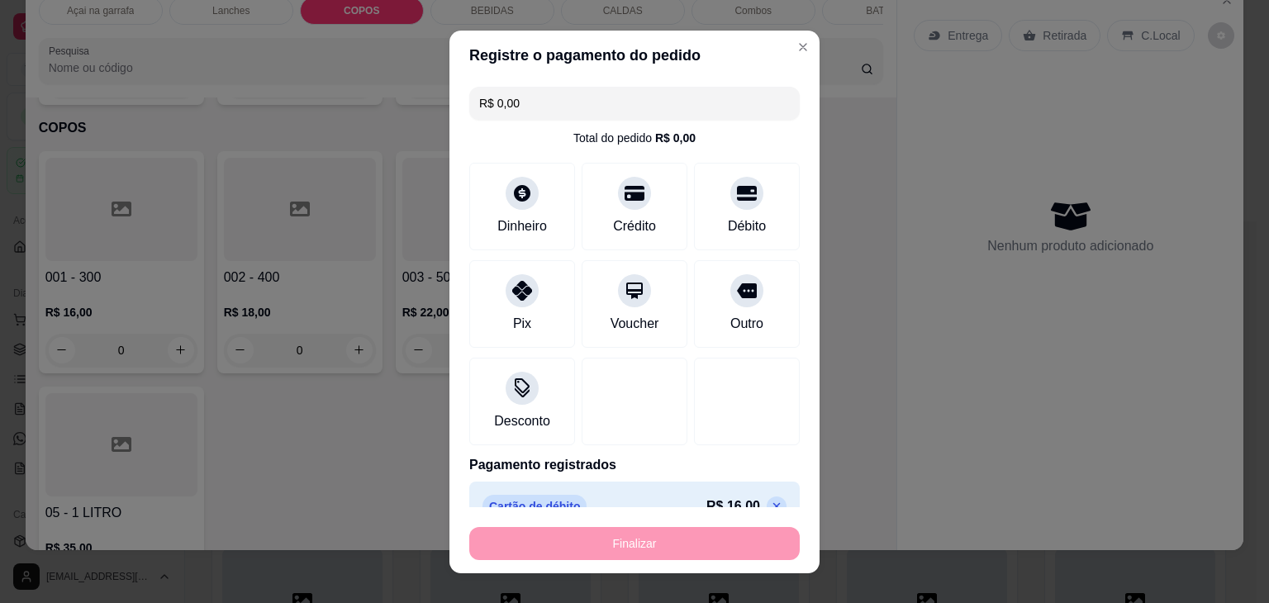
type input "-R$ 16,00"
